Goal: Task Accomplishment & Management: Contribute content

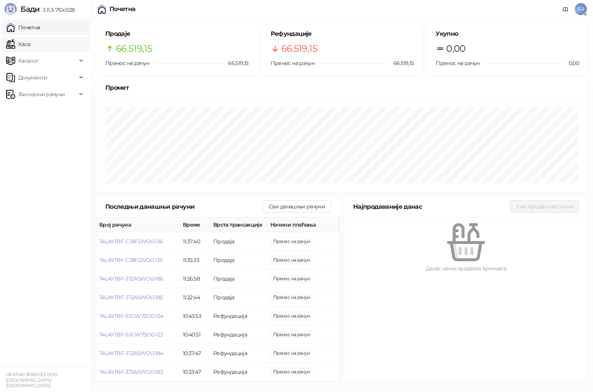
click at [30, 44] on link "Каса" at bounding box center [18, 44] width 24 height 15
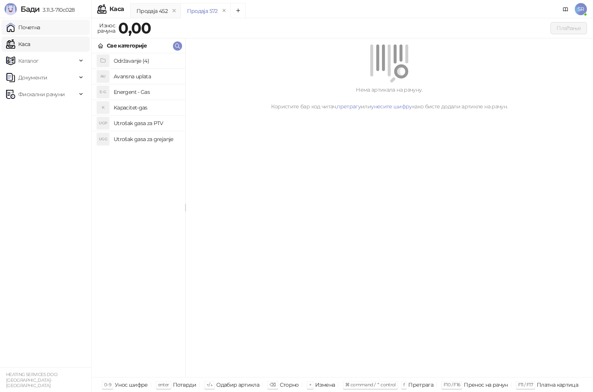
click at [40, 29] on link "Почетна" at bounding box center [23, 27] width 34 height 15
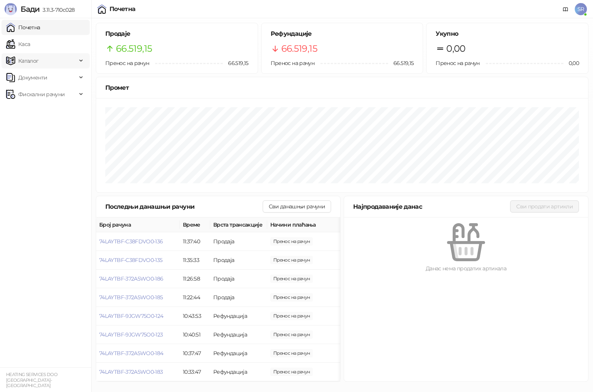
click at [69, 62] on span "Каталог" at bounding box center [41, 60] width 71 height 15
click at [42, 113] on link "Артикли" at bounding box center [26, 110] width 35 height 15
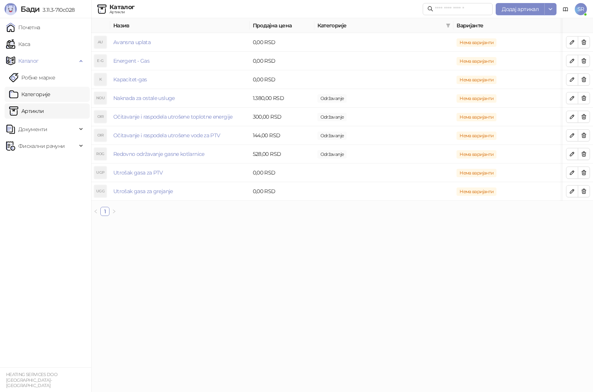
click at [51, 91] on link "Категорије" at bounding box center [29, 94] width 41 height 15
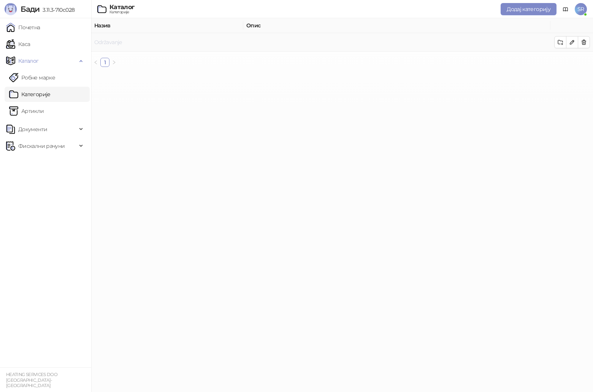
click at [114, 43] on link "Održavanje" at bounding box center [108, 42] width 28 height 7
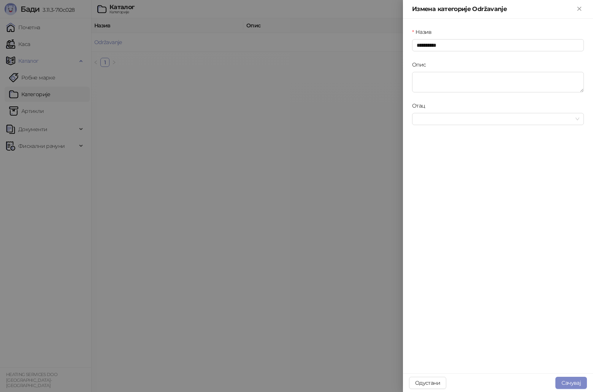
click at [266, 111] on div at bounding box center [296, 196] width 593 height 392
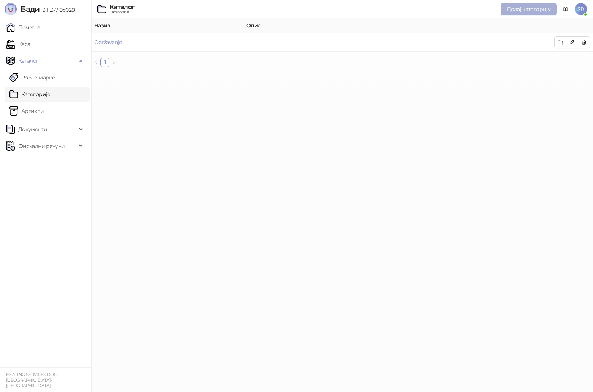
click at [525, 9] on span "Додај категорију" at bounding box center [529, 9] width 44 height 7
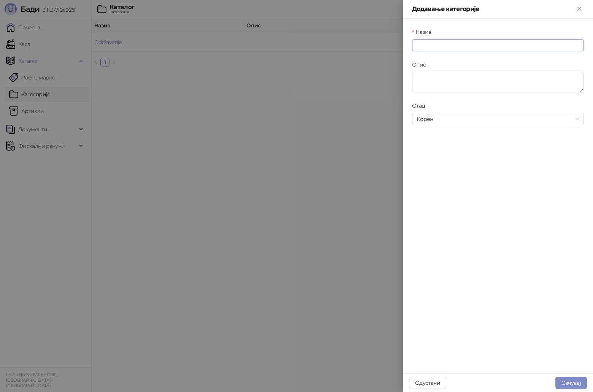
click at [441, 47] on input "Назив" at bounding box center [498, 45] width 172 height 12
type input "**********"
click at [577, 380] on button "Сачувај" at bounding box center [572, 383] width 32 height 12
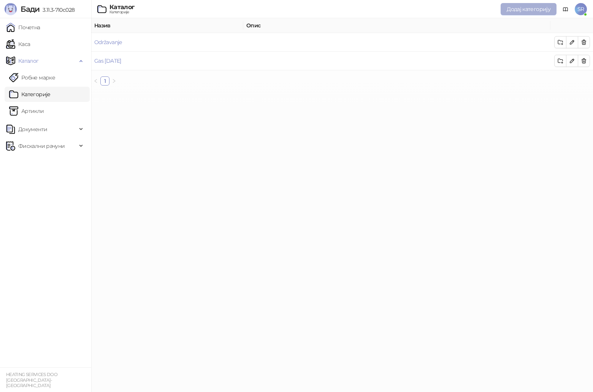
click at [535, 8] on span "Додај категорију" at bounding box center [529, 9] width 44 height 7
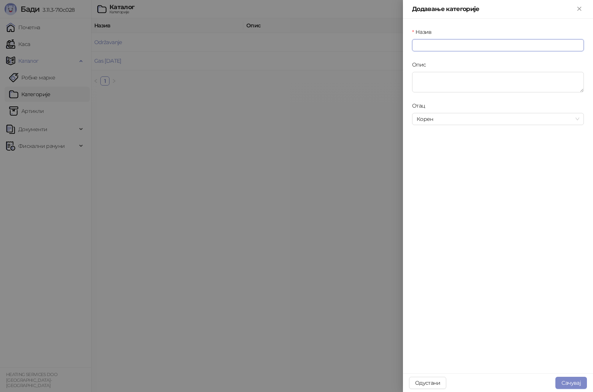
click at [468, 46] on input "Назив" at bounding box center [498, 45] width 172 height 12
type input "**********"
click at [346, 102] on div at bounding box center [296, 196] width 593 height 392
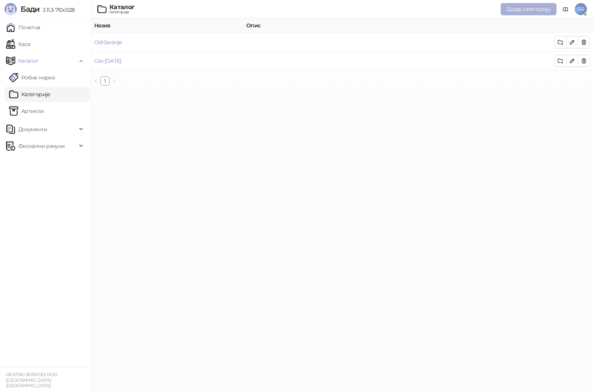
click at [527, 10] on span "Додај категорију" at bounding box center [529, 9] width 44 height 7
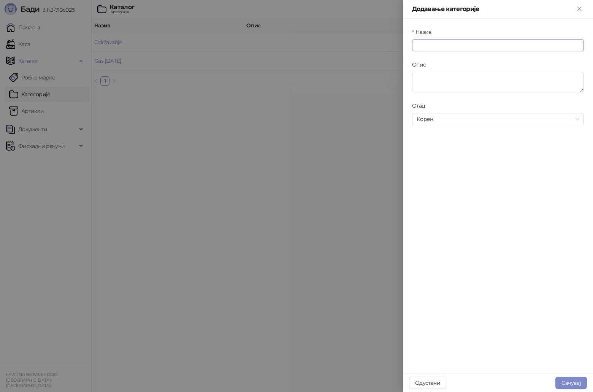
click at [433, 46] on input "Назив" at bounding box center [498, 45] width 172 height 12
type input "**********"
click at [582, 382] on button "Сачувај" at bounding box center [572, 383] width 32 height 12
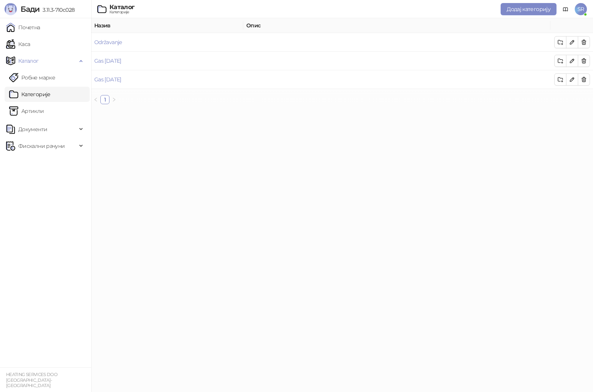
click at [304, 110] on html "[PERSON_NAME] 3.11.3-710c028 Почетна Каса Каталог Робне марке Категорије Артикл…" at bounding box center [296, 55] width 593 height 110
click at [127, 58] on td "Gas [DATE]" at bounding box center [167, 61] width 152 height 19
click at [118, 59] on link "Gas [DATE]" at bounding box center [107, 60] width 27 height 7
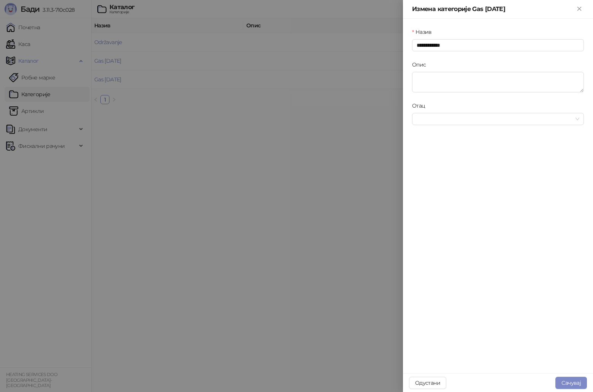
click at [181, 183] on div at bounding box center [296, 196] width 593 height 392
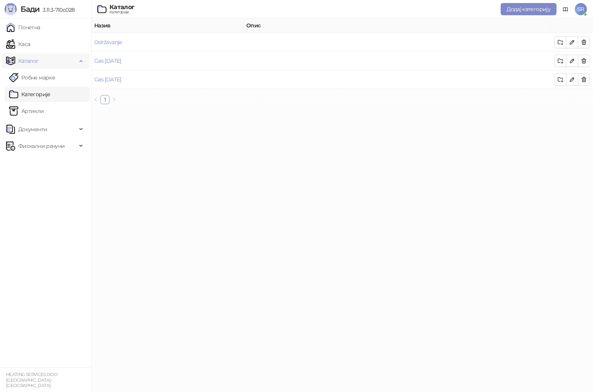
click at [44, 62] on span "Каталог" at bounding box center [41, 60] width 71 height 15
click at [30, 48] on link "Каса" at bounding box center [18, 44] width 24 height 15
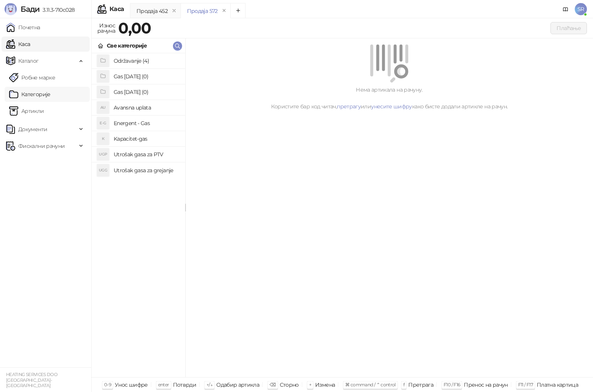
click at [51, 94] on link "Категорије" at bounding box center [29, 94] width 41 height 15
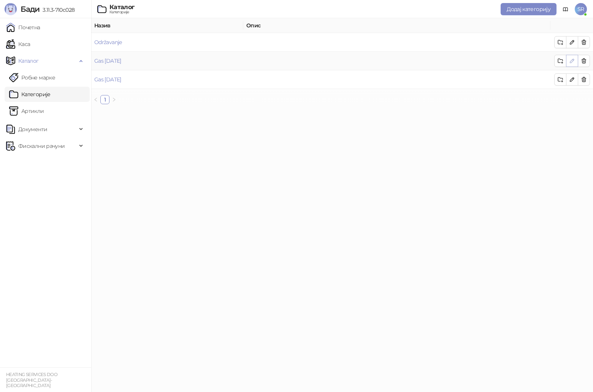
click at [572, 62] on icon "button" at bounding box center [572, 61] width 6 height 6
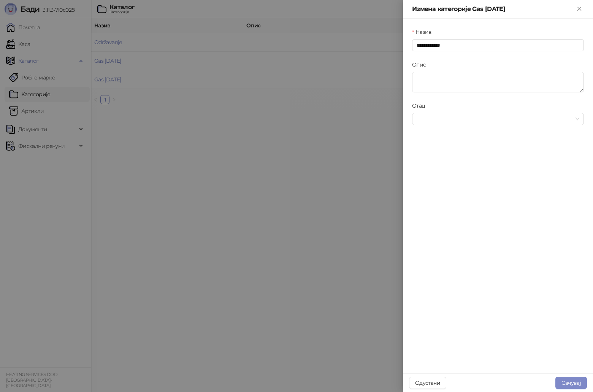
click at [274, 109] on div at bounding box center [296, 196] width 593 height 392
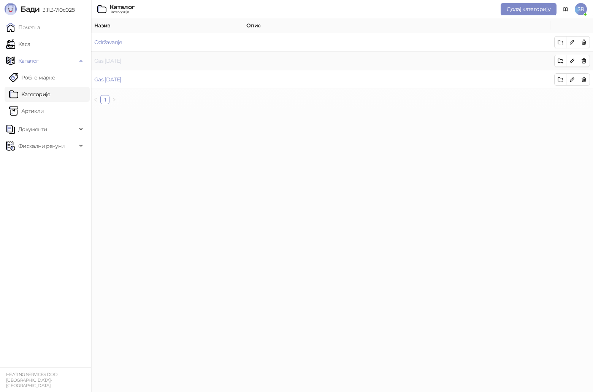
click at [114, 59] on link "Gas [DATE]" at bounding box center [107, 60] width 27 height 7
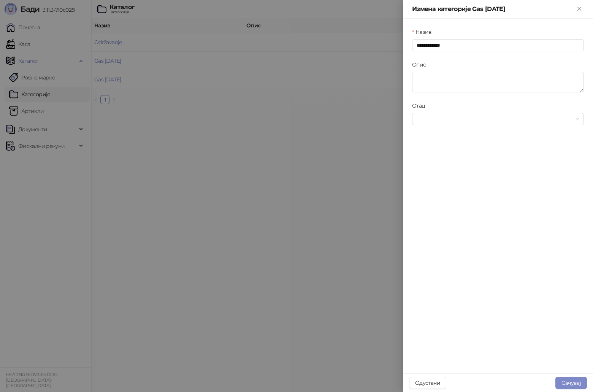
click at [346, 99] on div at bounding box center [296, 196] width 593 height 392
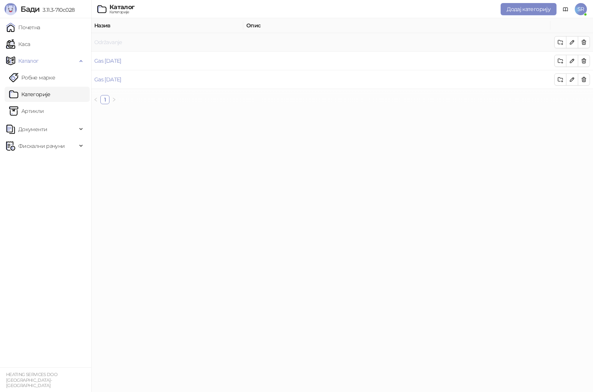
click at [121, 42] on link "Održavanje" at bounding box center [108, 42] width 28 height 7
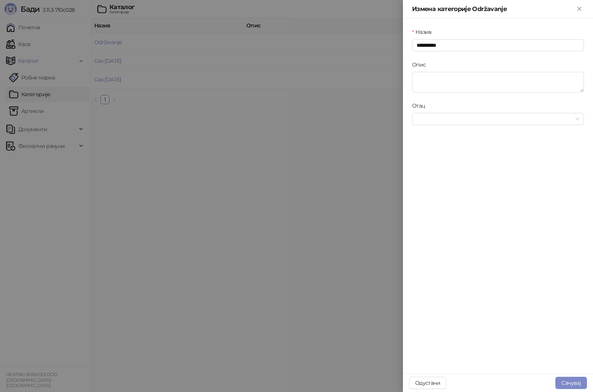
click at [317, 138] on div at bounding box center [296, 196] width 593 height 392
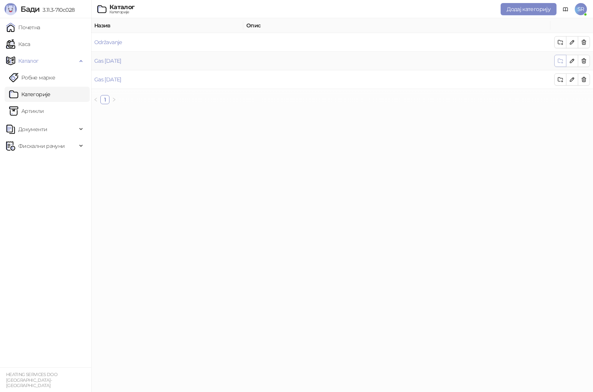
click at [561, 64] on span "button" at bounding box center [561, 60] width 6 height 7
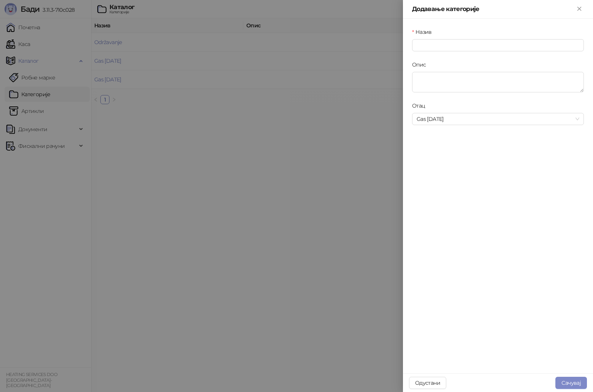
click at [350, 127] on div at bounding box center [296, 196] width 593 height 392
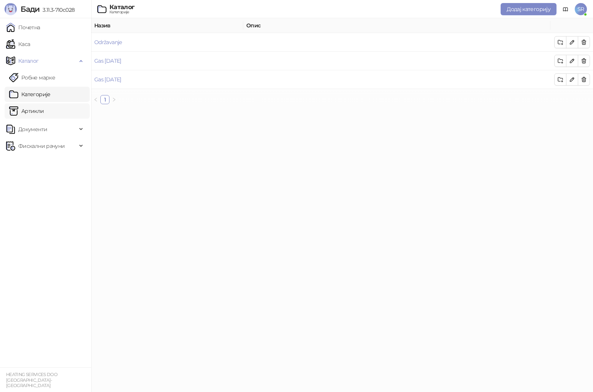
click at [44, 111] on link "Артикли" at bounding box center [26, 110] width 35 height 15
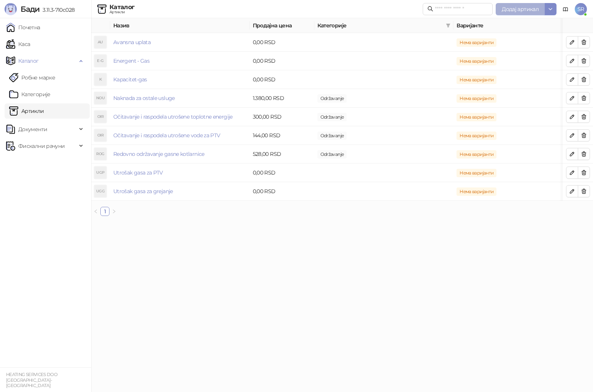
click at [530, 12] on span "Додај артикал" at bounding box center [520, 9] width 37 height 7
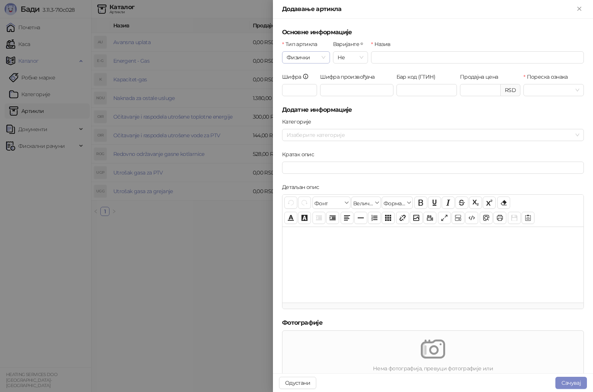
click at [326, 58] on div "Физички" at bounding box center [306, 57] width 48 height 12
click at [415, 60] on input "Назив" at bounding box center [477, 57] width 213 height 12
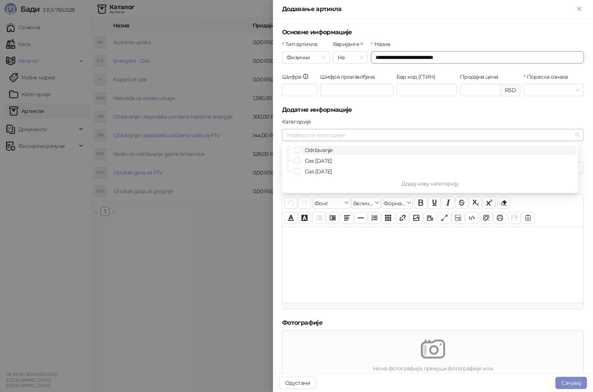
click at [346, 136] on div at bounding box center [429, 135] width 291 height 11
type input "**********"
click at [298, 161] on span "Select Gas jul 2025" at bounding box center [297, 161] width 6 height 6
click at [379, 112] on h5 "Додатне информације" at bounding box center [433, 109] width 302 height 9
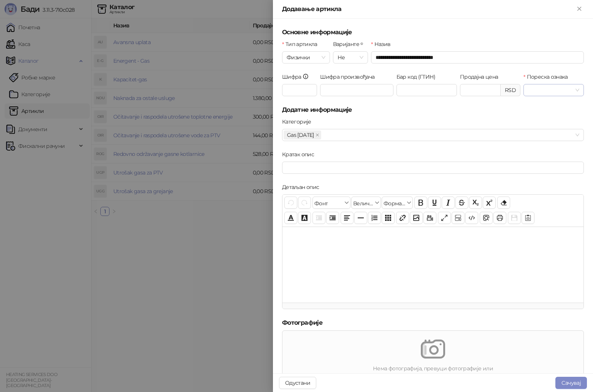
click at [562, 89] on input "Пореска ознака" at bounding box center [550, 89] width 45 height 11
click at [561, 131] on div "П-ПДВ - Е ( 10,00 %)" at bounding box center [566, 130] width 83 height 8
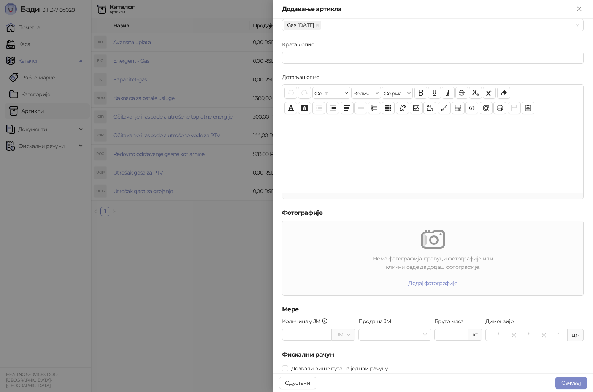
scroll to position [114, 0]
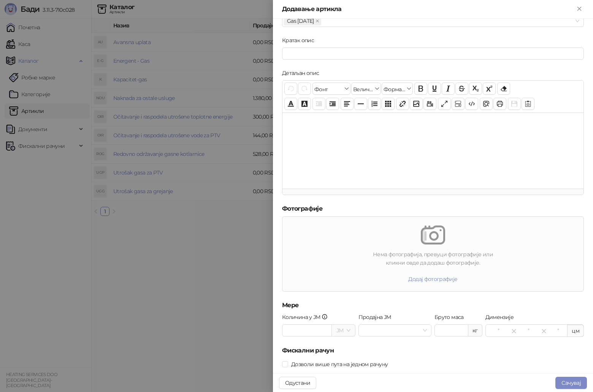
click at [342, 329] on input "search" at bounding box center [340, 330] width 7 height 11
click at [344, 329] on span at bounding box center [344, 330] width 14 height 11
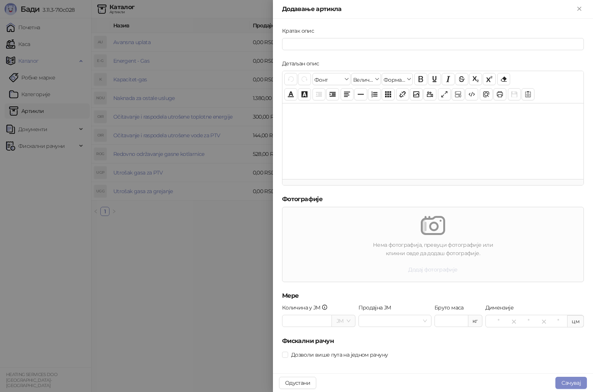
scroll to position [129, 0]
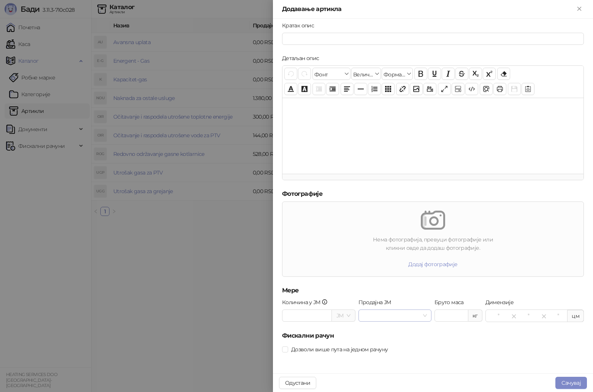
click at [422, 316] on span at bounding box center [395, 315] width 64 height 11
click at [421, 316] on span at bounding box center [395, 315] width 64 height 11
click at [471, 315] on div "кг" at bounding box center [476, 316] width 14 height 12
click at [574, 316] on span "цм" at bounding box center [576, 316] width 17 height 12
click at [339, 315] on input "search" at bounding box center [340, 315] width 7 height 11
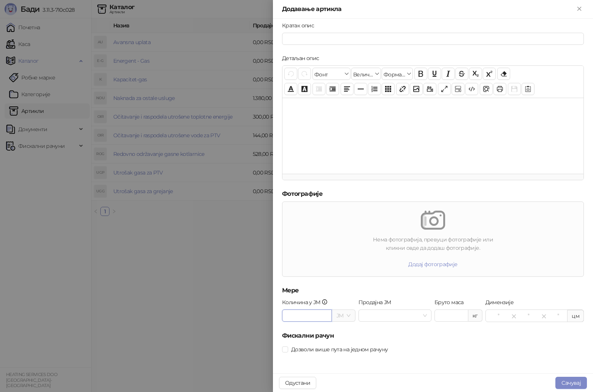
click at [321, 315] on input "Количина у ЈМ" at bounding box center [307, 315] width 49 height 11
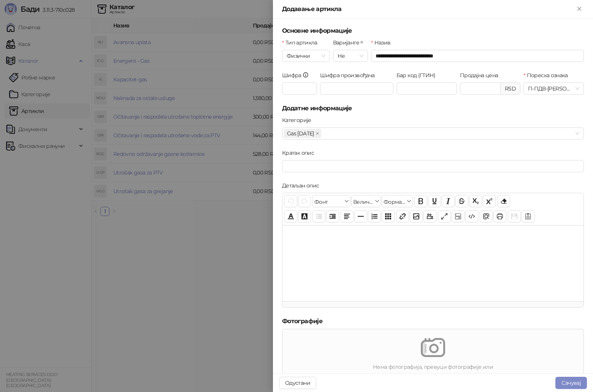
scroll to position [0, 0]
